Goal: Task Accomplishment & Management: Manage account settings

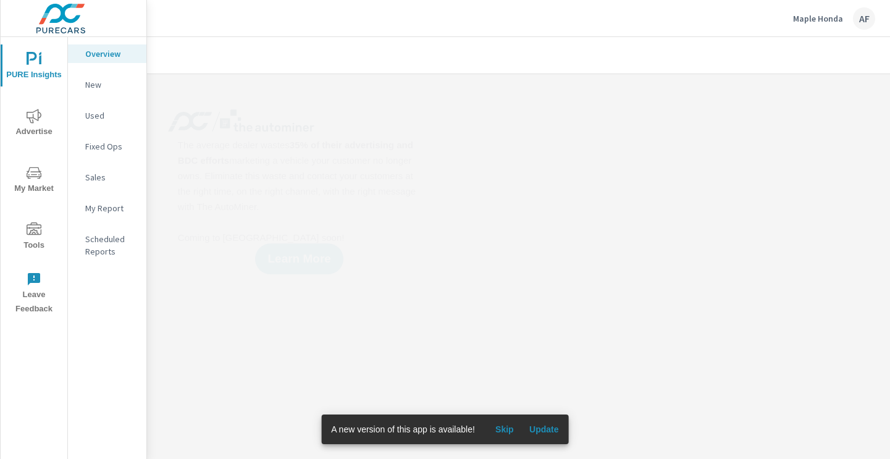
click at [46, 236] on span "Tools" at bounding box center [33, 237] width 59 height 30
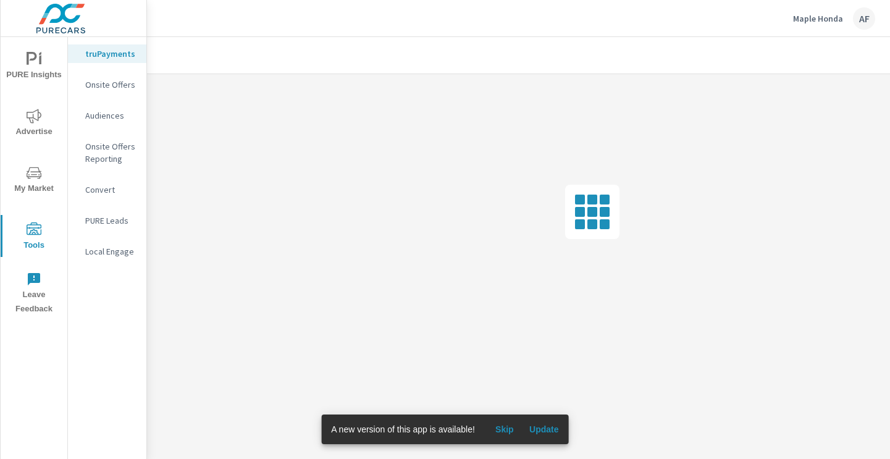
click at [101, 87] on p "Onsite Offers" at bounding box center [110, 84] width 51 height 12
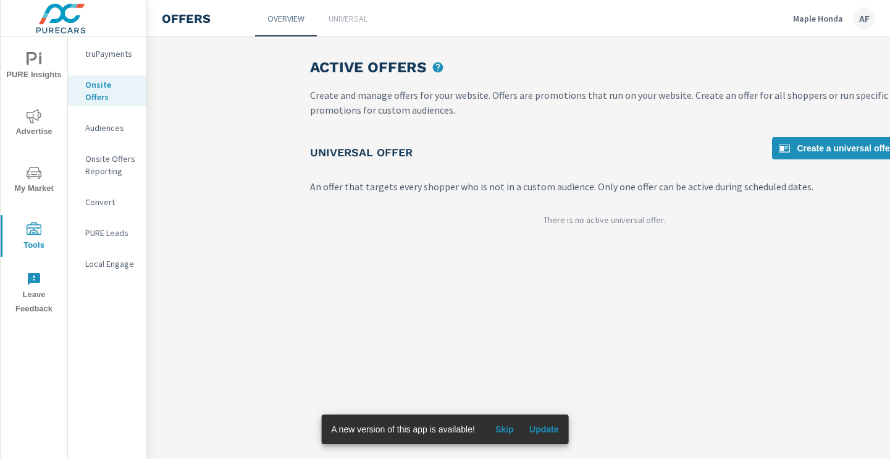
click at [345, 20] on p "Universal" at bounding box center [348, 18] width 39 height 12
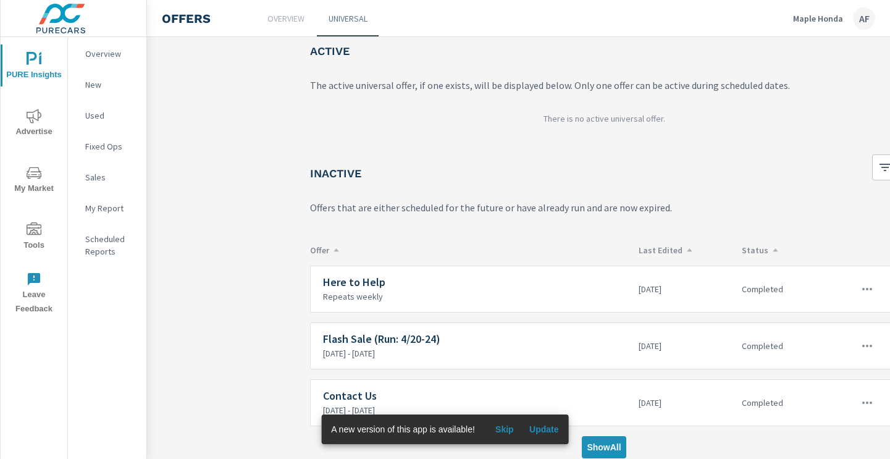
scroll to position [74, 0]
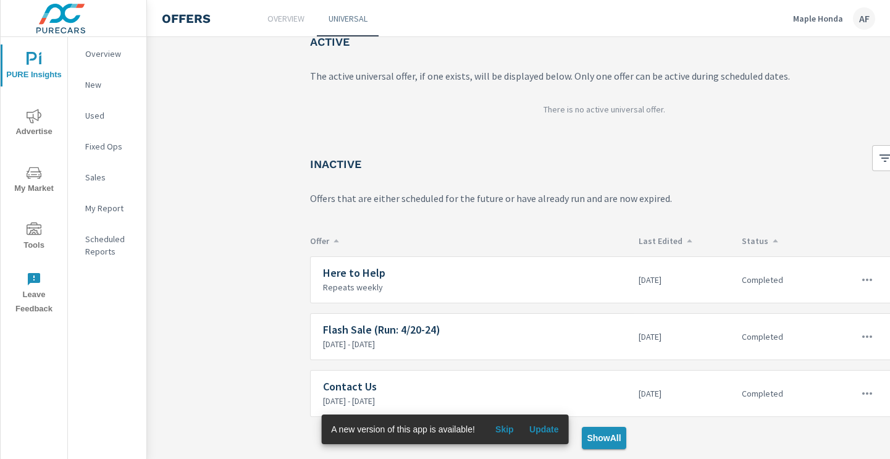
click at [600, 439] on span "Show All" at bounding box center [604, 438] width 34 height 11
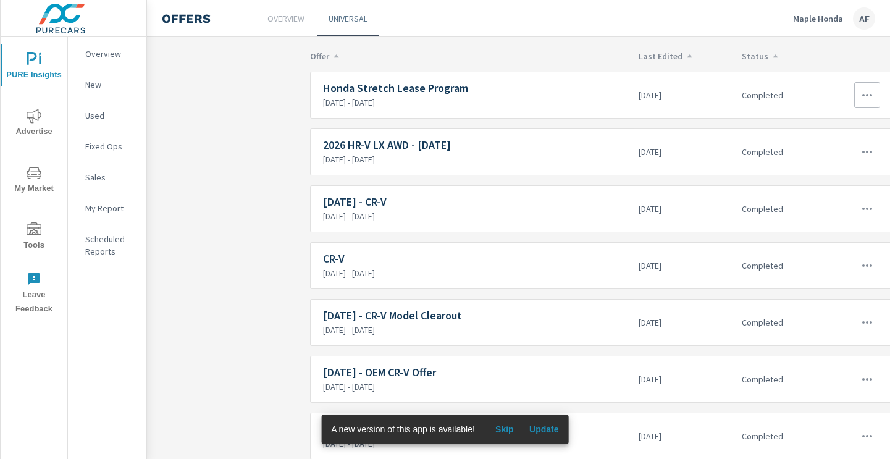
scroll to position [262, 0]
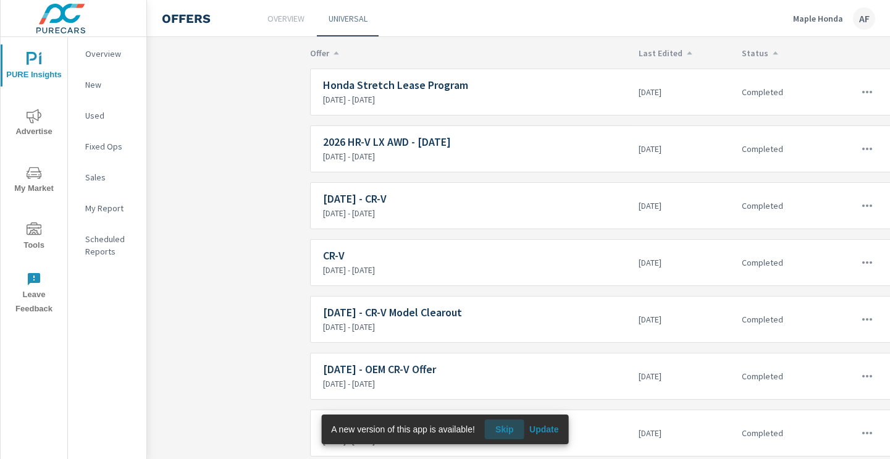
click at [506, 427] on span "Skip" at bounding box center [505, 429] width 30 height 11
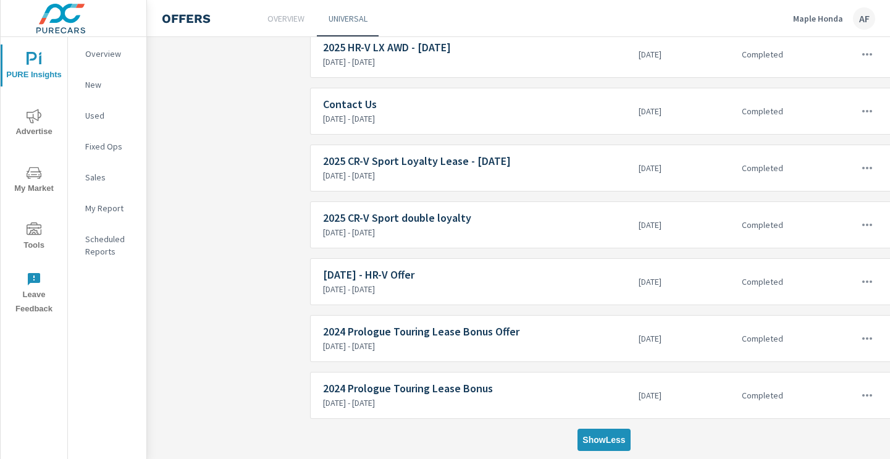
scroll to position [1893, 0]
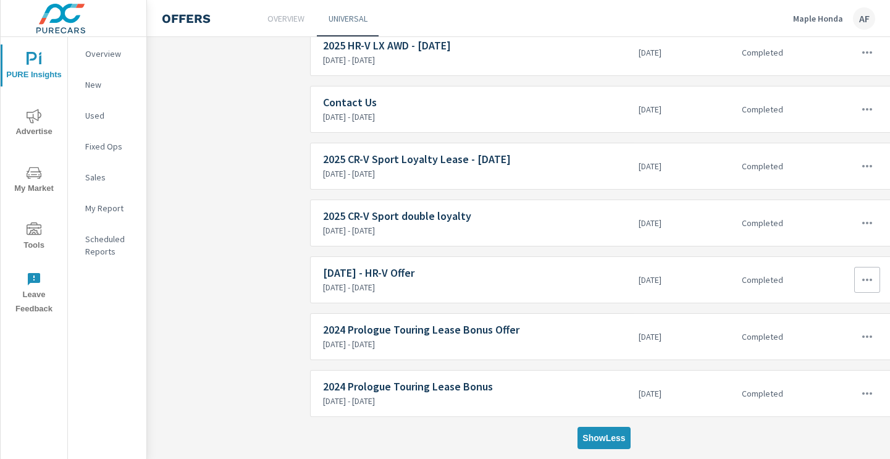
click at [401, 274] on h6 "[DATE] - HR-V Offer" at bounding box center [476, 273] width 306 height 12
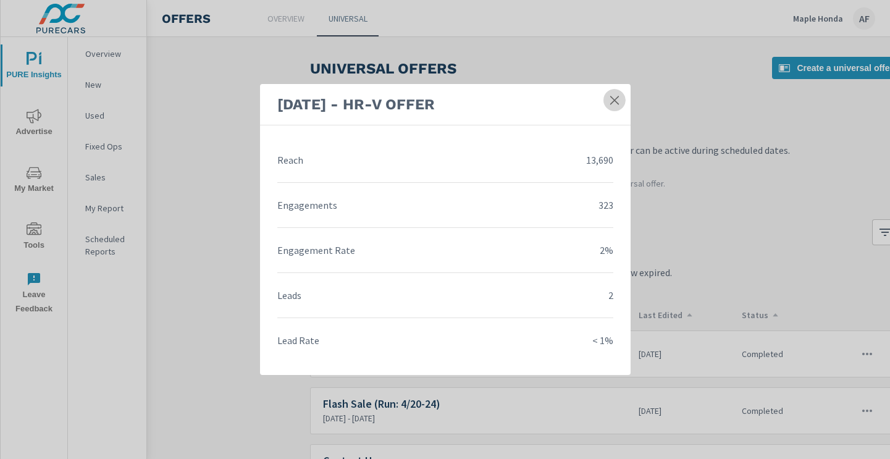
click at [615, 96] on icon at bounding box center [615, 100] width 12 height 12
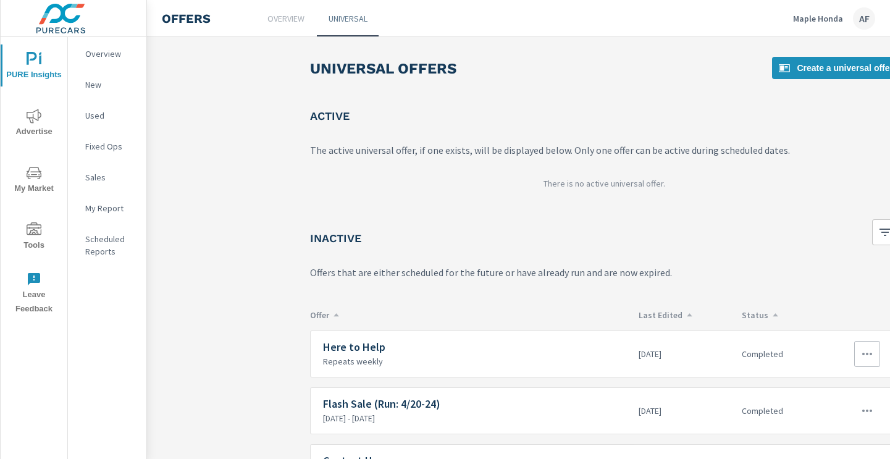
scroll to position [74, 0]
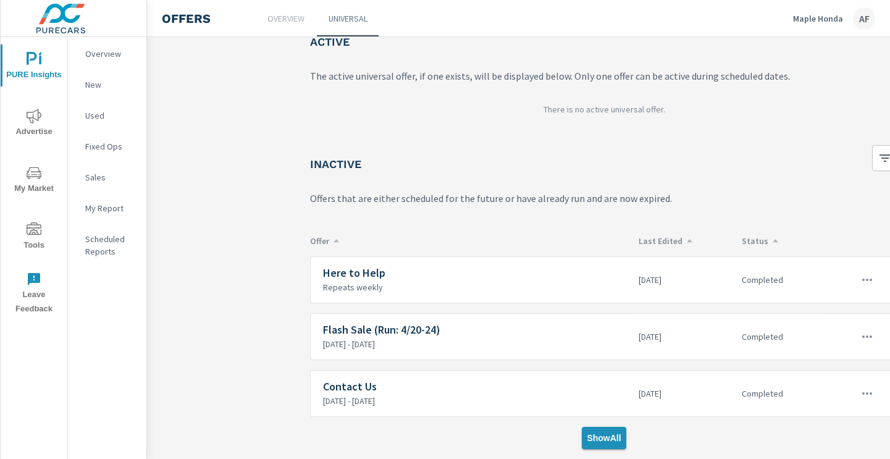
click at [608, 438] on span "Show All" at bounding box center [604, 438] width 34 height 11
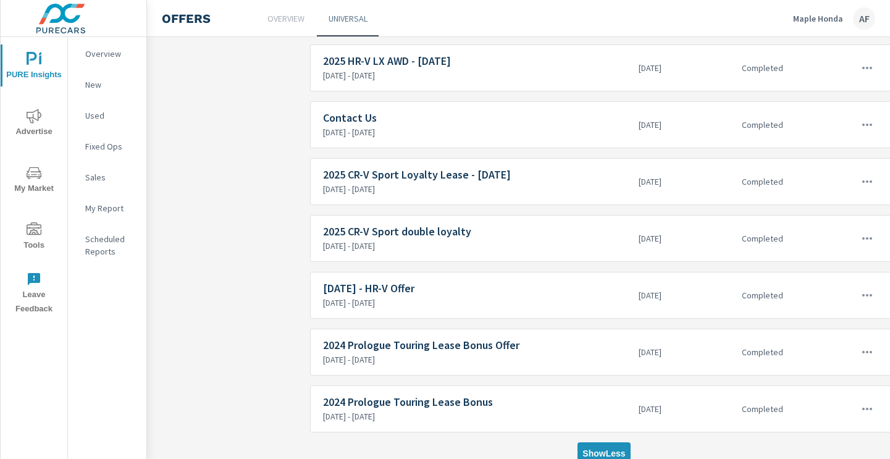
scroll to position [1877, 0]
click at [870, 295] on icon "button" at bounding box center [867, 296] width 15 height 15
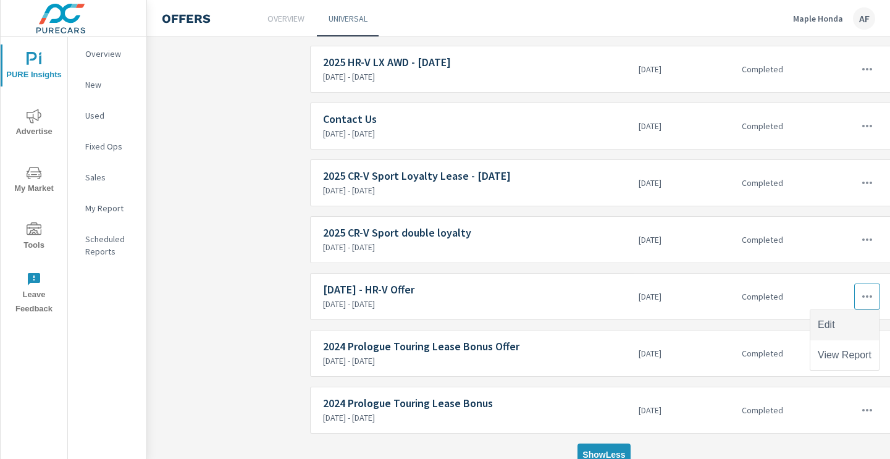
click at [834, 330] on div "Edit" at bounding box center [826, 325] width 17 height 15
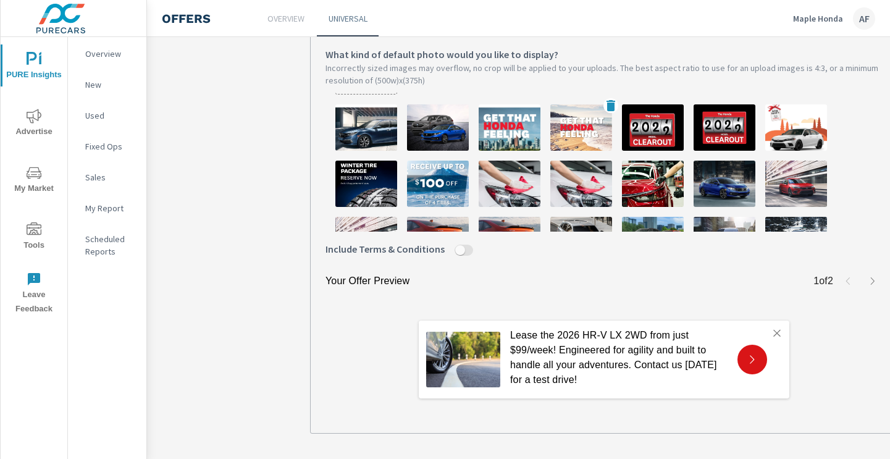
scroll to position [46, 0]
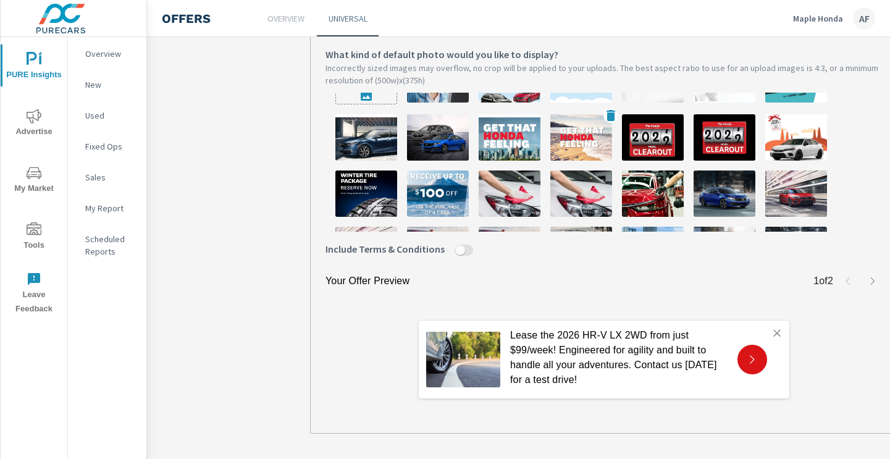
click at [594, 133] on img at bounding box center [582, 137] width 62 height 46
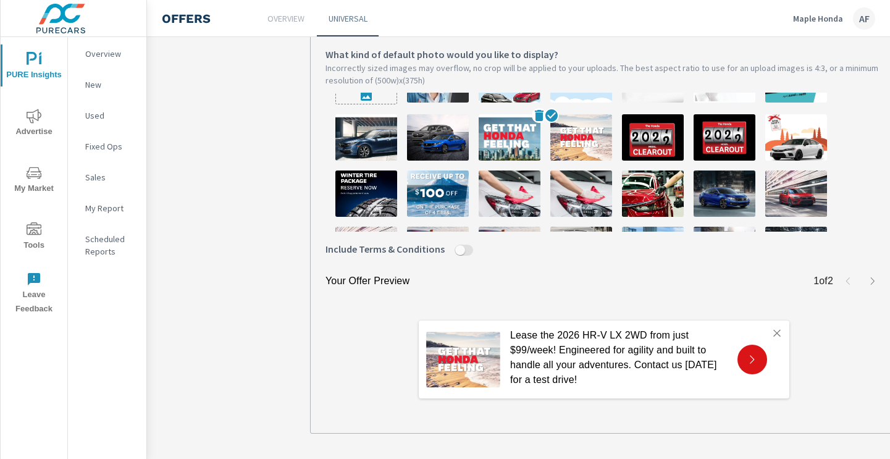
click at [504, 120] on img at bounding box center [510, 137] width 62 height 46
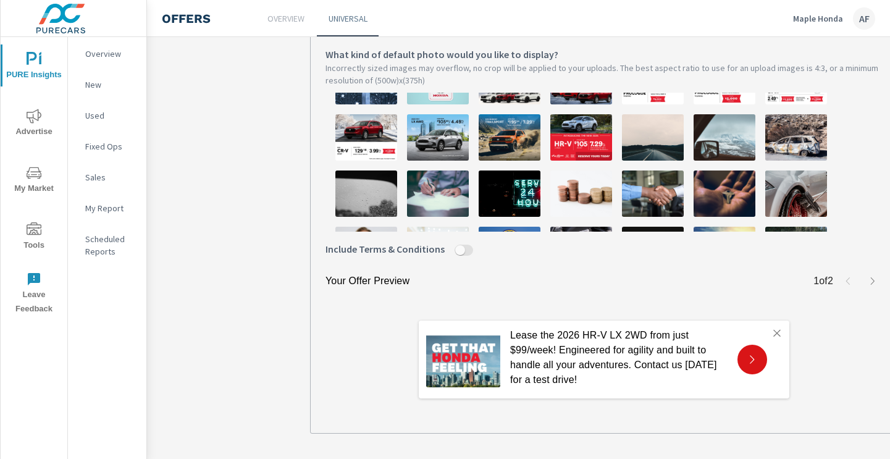
scroll to position [328, 0]
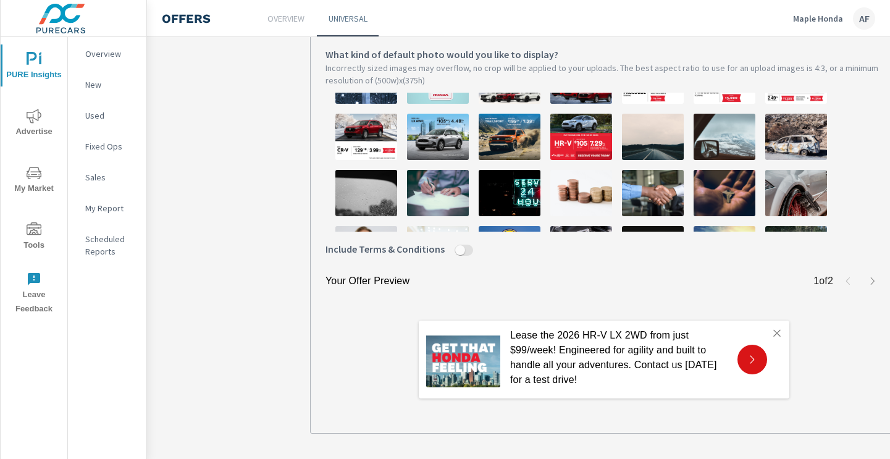
click at [805, 131] on img at bounding box center [797, 137] width 62 height 46
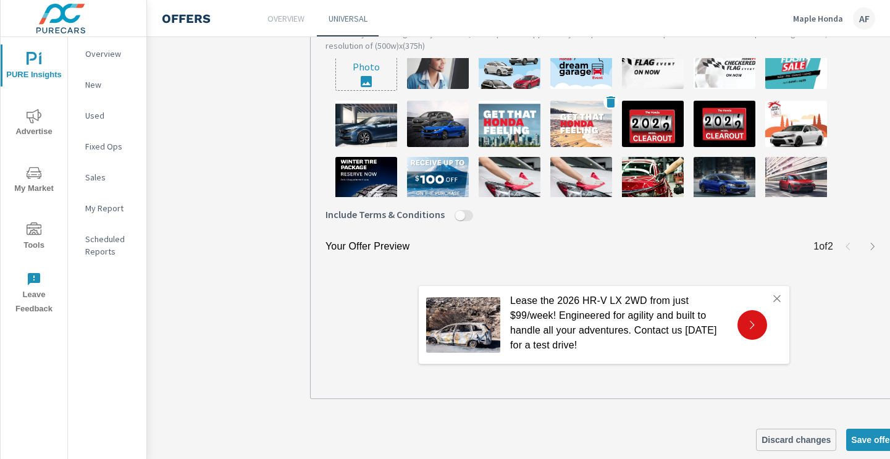
scroll to position [31, 0]
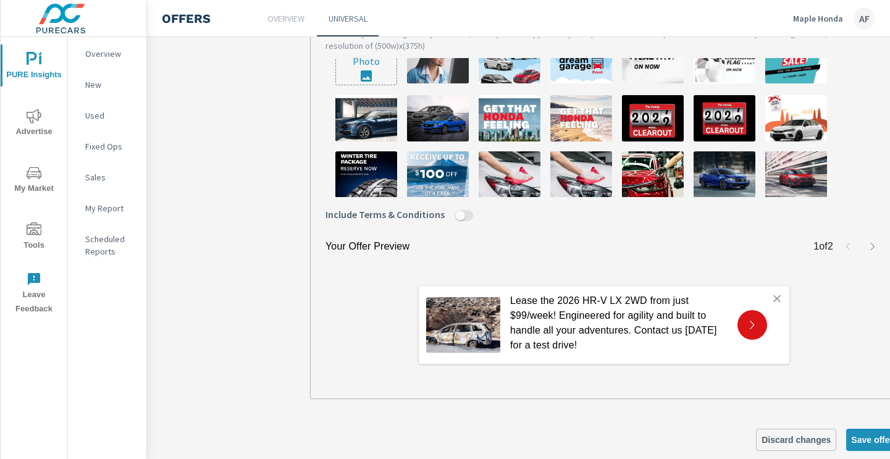
click at [803, 67] on img at bounding box center [797, 60] width 62 height 46
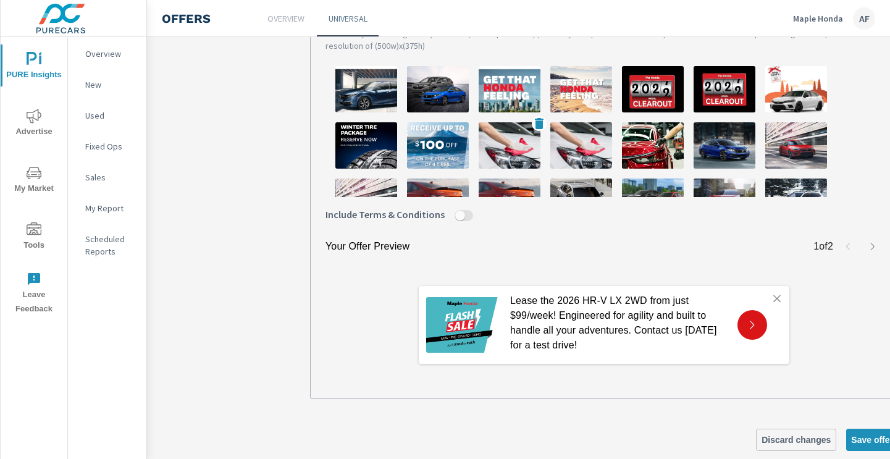
scroll to position [64, 0]
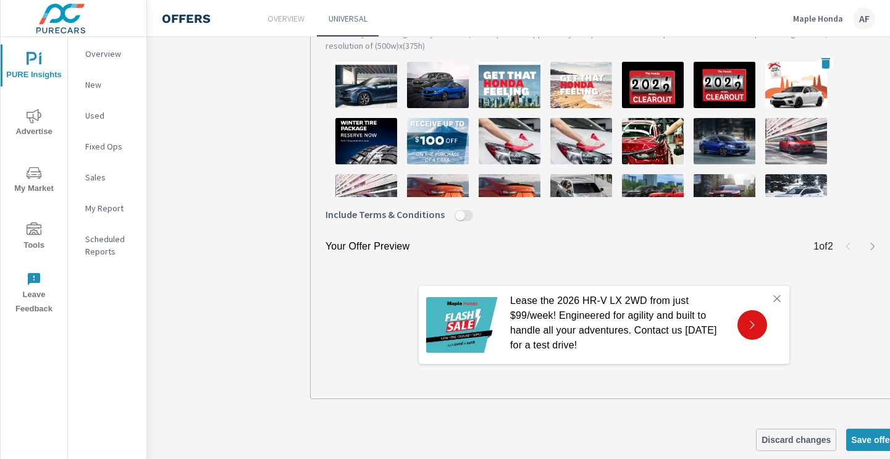
click at [787, 80] on img at bounding box center [797, 85] width 62 height 46
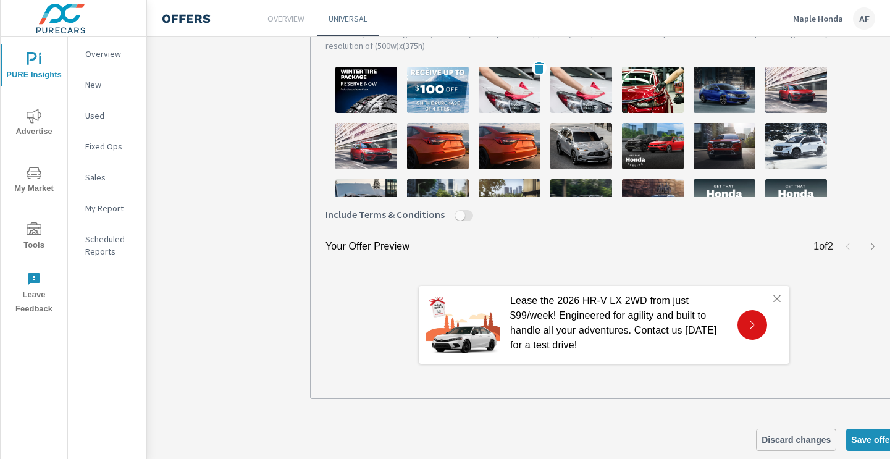
scroll to position [116, 0]
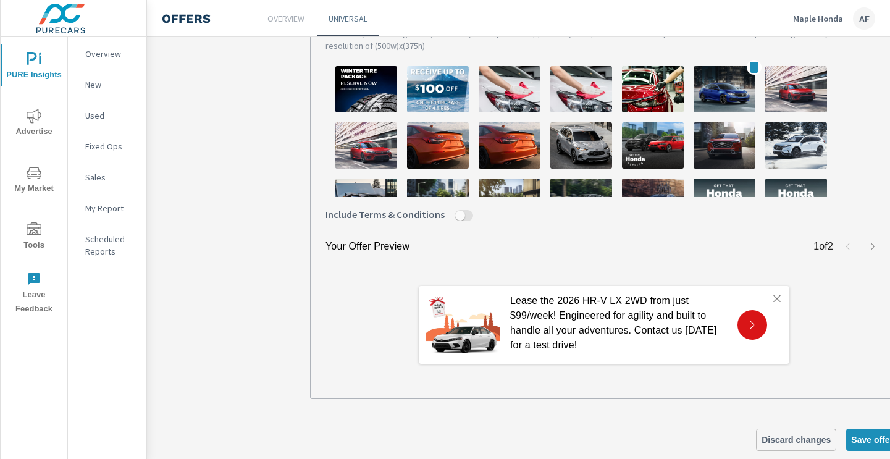
click at [731, 96] on img at bounding box center [725, 89] width 62 height 46
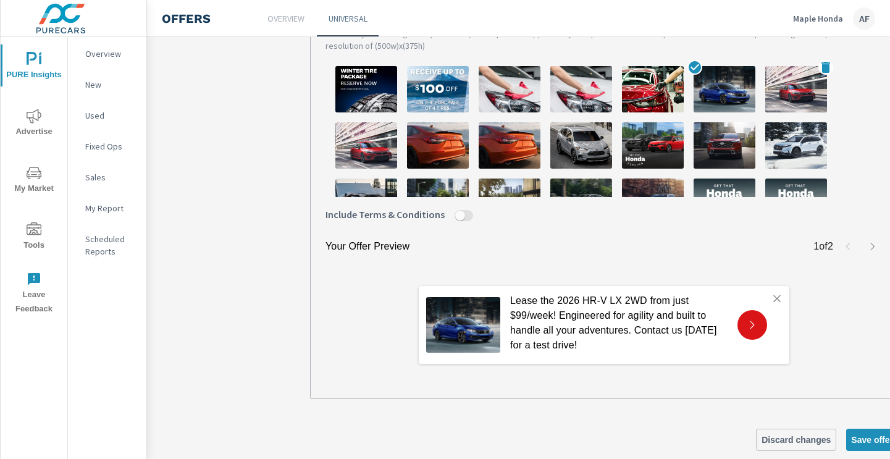
click at [799, 85] on img at bounding box center [797, 89] width 62 height 46
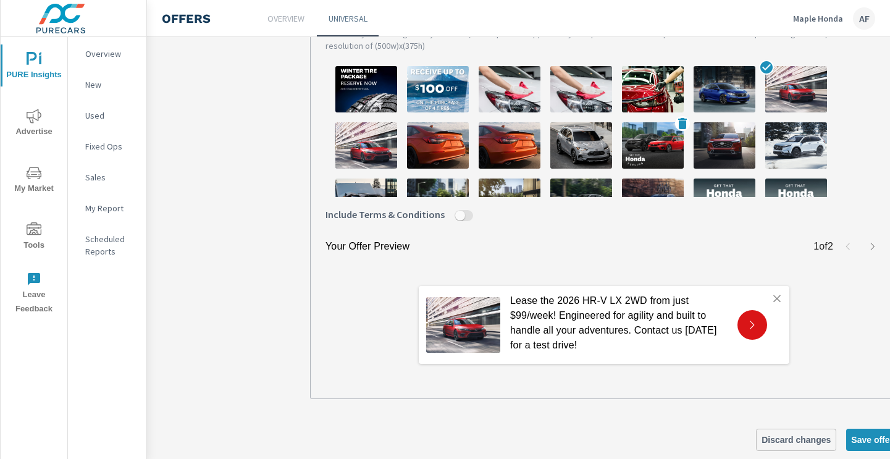
click at [649, 158] on img at bounding box center [653, 145] width 62 height 46
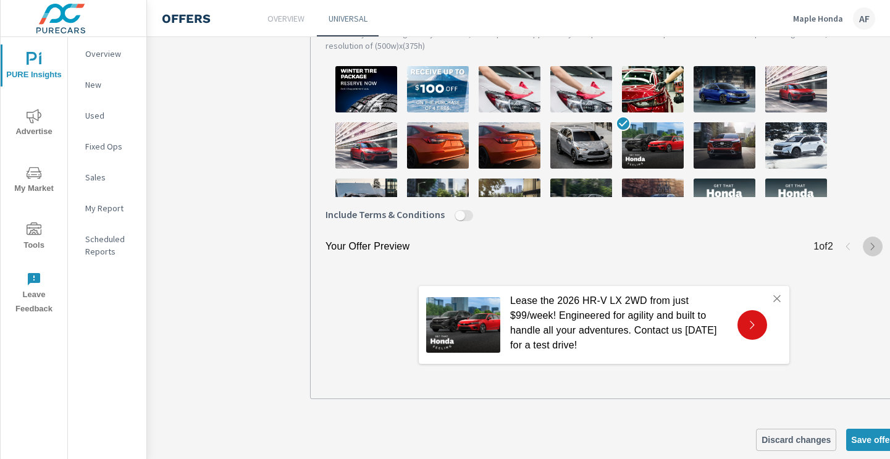
click at [876, 242] on icon "button" at bounding box center [873, 247] width 10 height 10
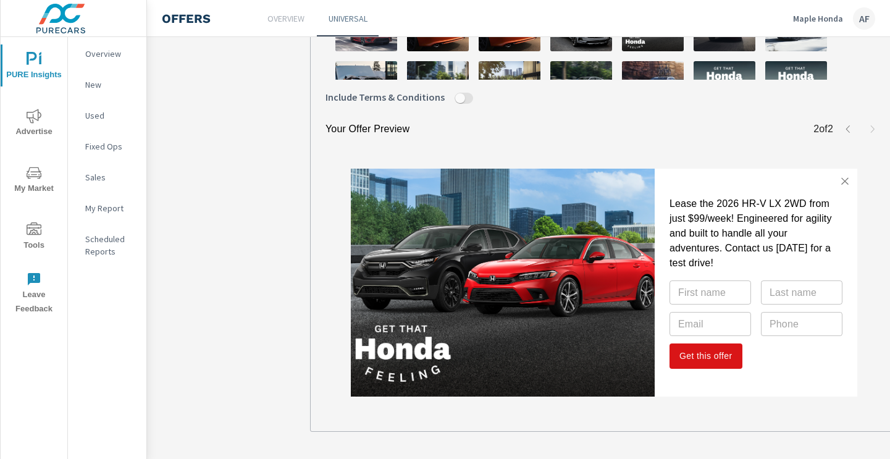
scroll to position [570, 0]
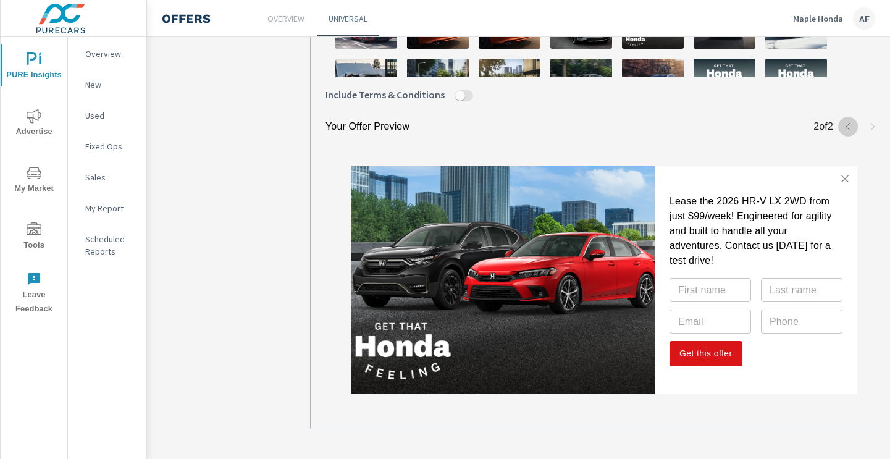
click at [848, 127] on icon "button" at bounding box center [849, 127] width 10 height 10
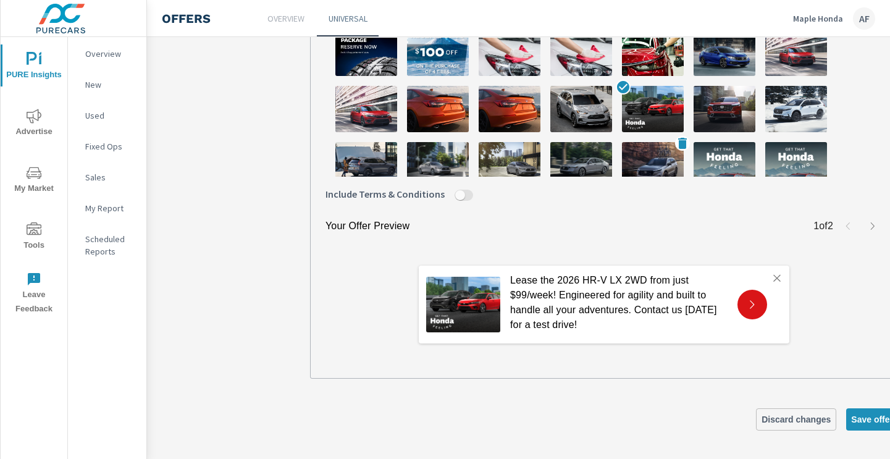
scroll to position [135, 0]
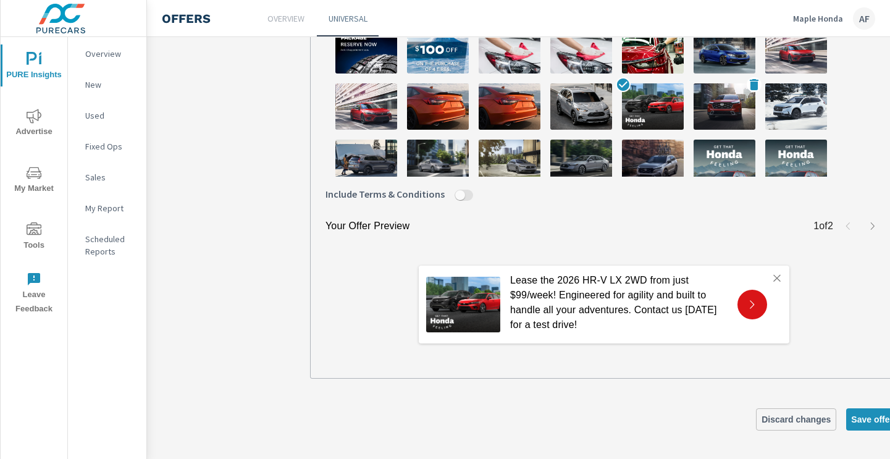
click at [714, 107] on img at bounding box center [725, 106] width 62 height 46
type textarea "x"
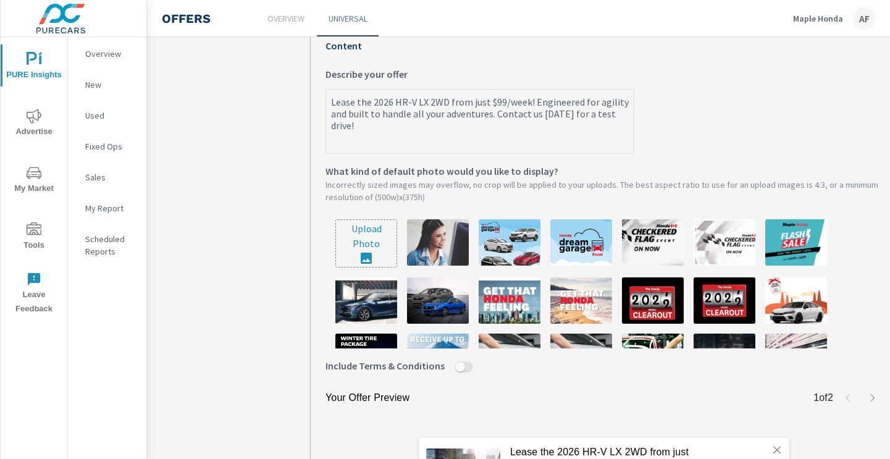
scroll to position [0, 0]
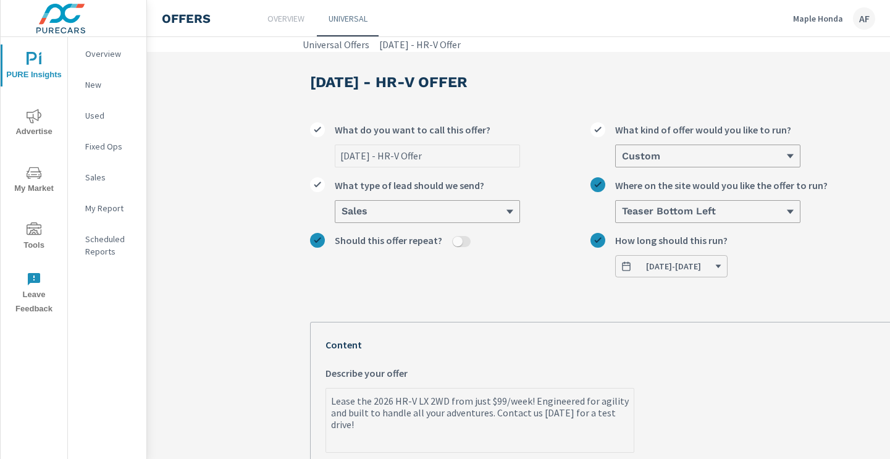
click at [281, 27] on link "Overview" at bounding box center [286, 18] width 62 height 36
